Goal: Find specific page/section: Find specific page/section

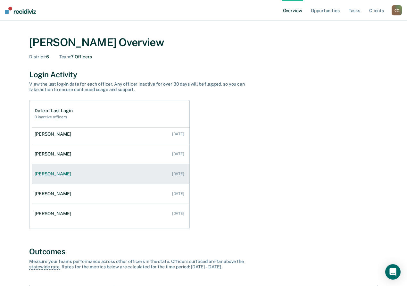
scroll to position [46, 0]
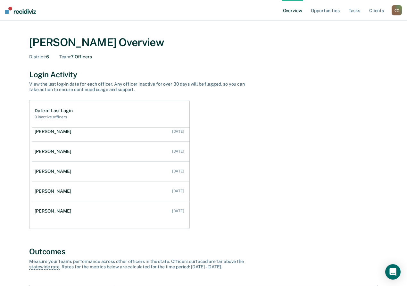
click at [398, 12] on div "C C" at bounding box center [397, 10] width 10 height 10
click at [364, 41] on link "Go to Operations" at bounding box center [371, 41] width 52 height 5
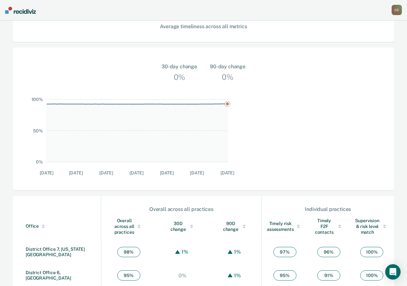
scroll to position [169, 0]
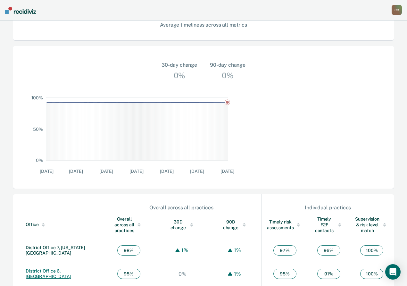
click at [53, 268] on link "District Office 6, [GEOGRAPHIC_DATA]" at bounding box center [49, 273] width 46 height 11
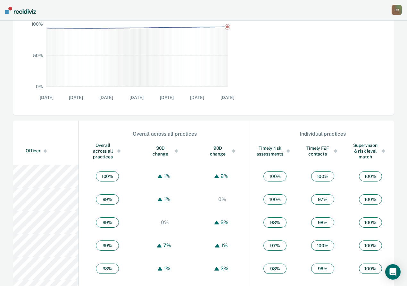
scroll to position [232, 0]
